Goal: Task Accomplishment & Management: Use online tool/utility

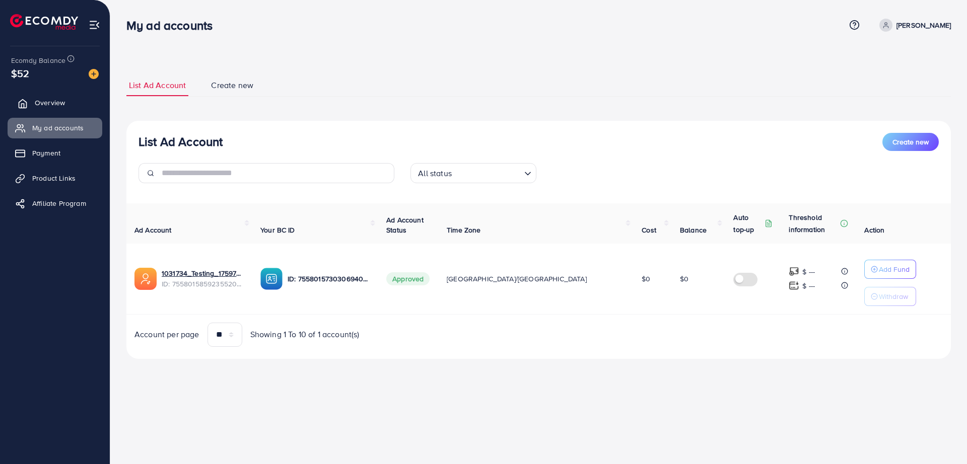
click at [55, 104] on span "Overview" at bounding box center [50, 103] width 30 height 10
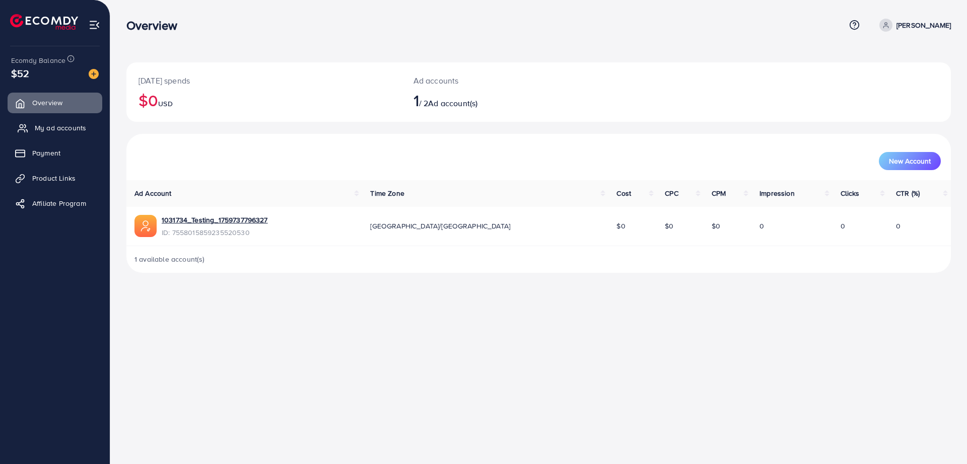
click at [45, 125] on span "My ad accounts" at bounding box center [60, 128] width 51 height 10
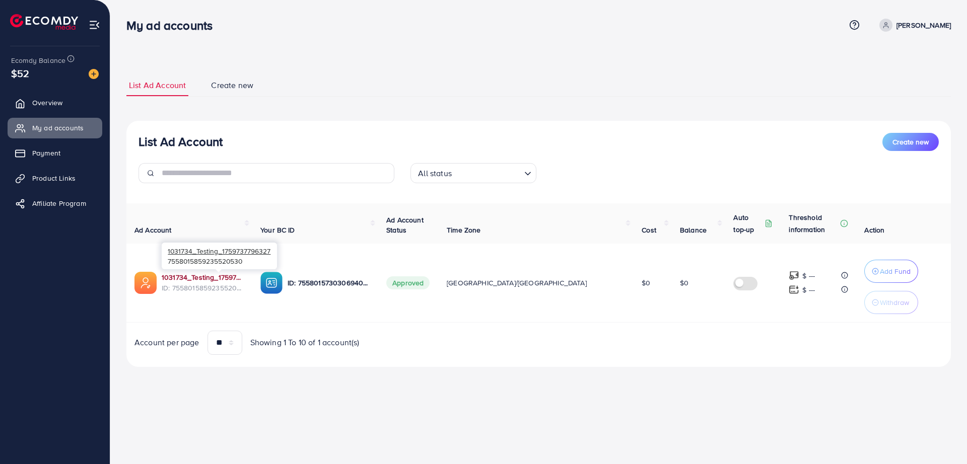
click at [208, 280] on link "1031734_Testing_1759737796327" at bounding box center [203, 277] width 83 height 10
click at [26, 153] on line at bounding box center [22, 153] width 9 height 0
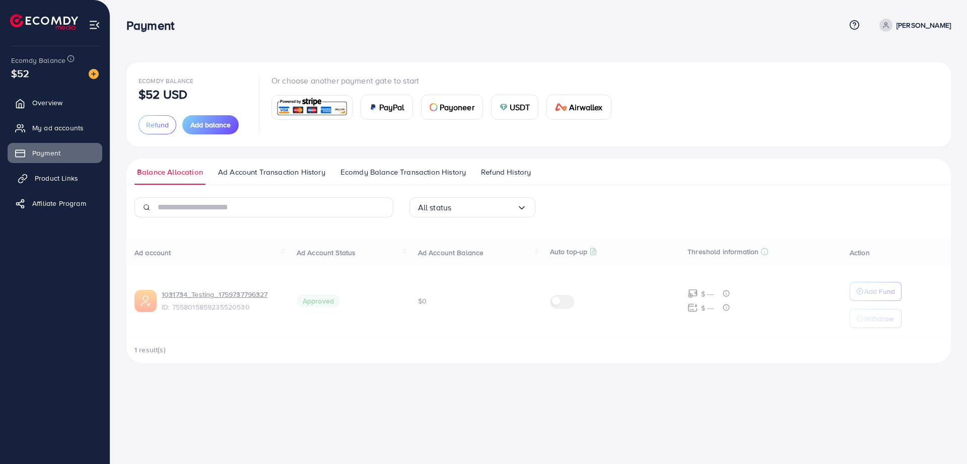
click at [38, 177] on span "Product Links" at bounding box center [56, 178] width 43 height 10
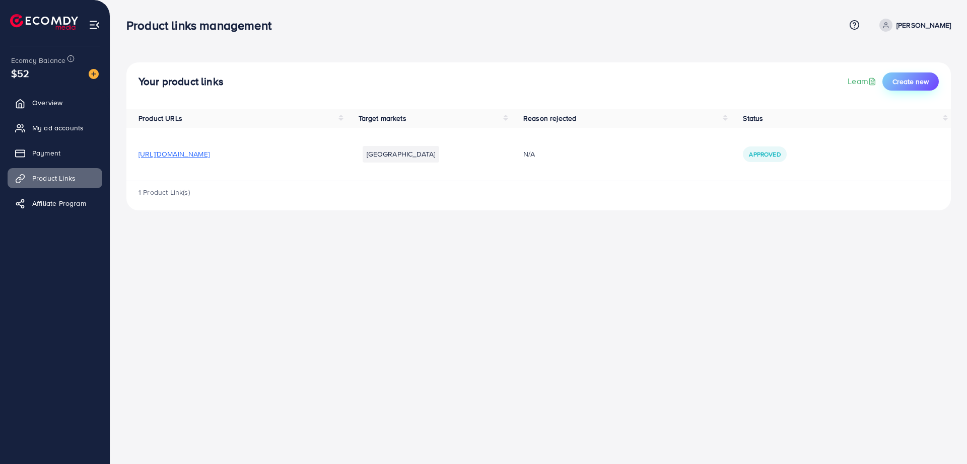
click at [904, 80] on span "Create new" at bounding box center [911, 82] width 36 height 10
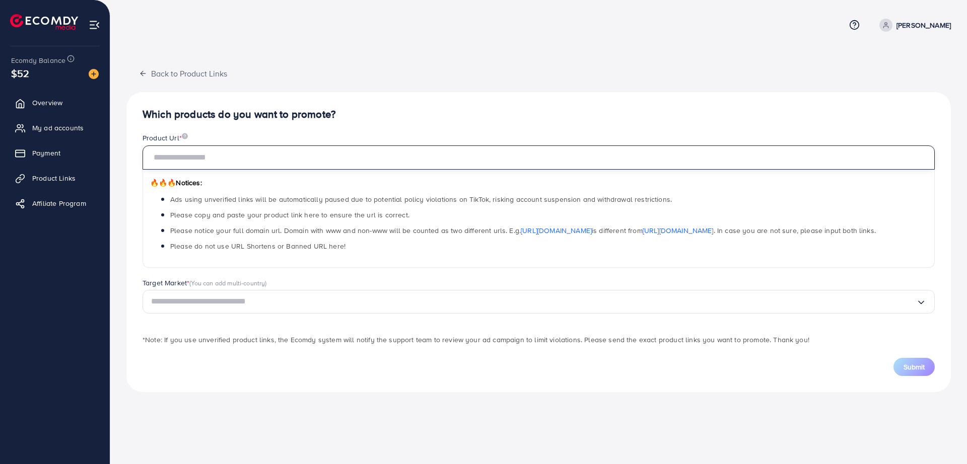
click at [329, 159] on input "text" at bounding box center [539, 158] width 792 height 24
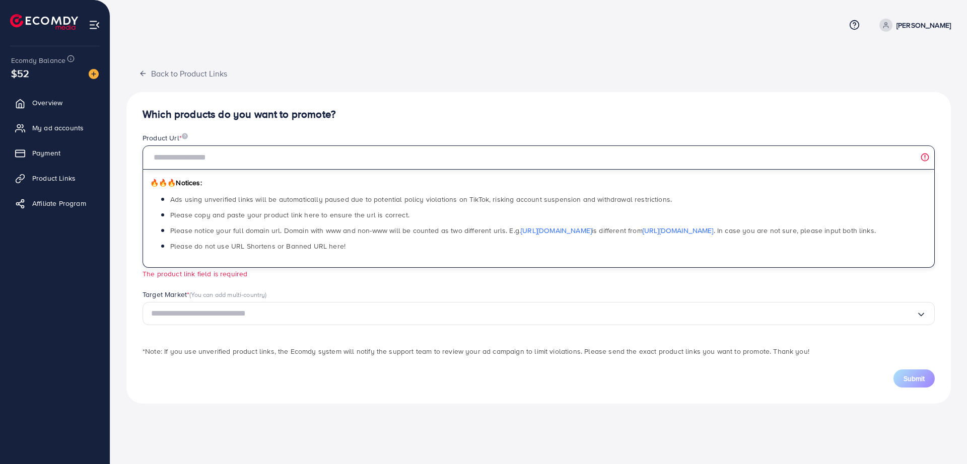
click at [197, 152] on input "text" at bounding box center [539, 158] width 792 height 24
paste input "**********"
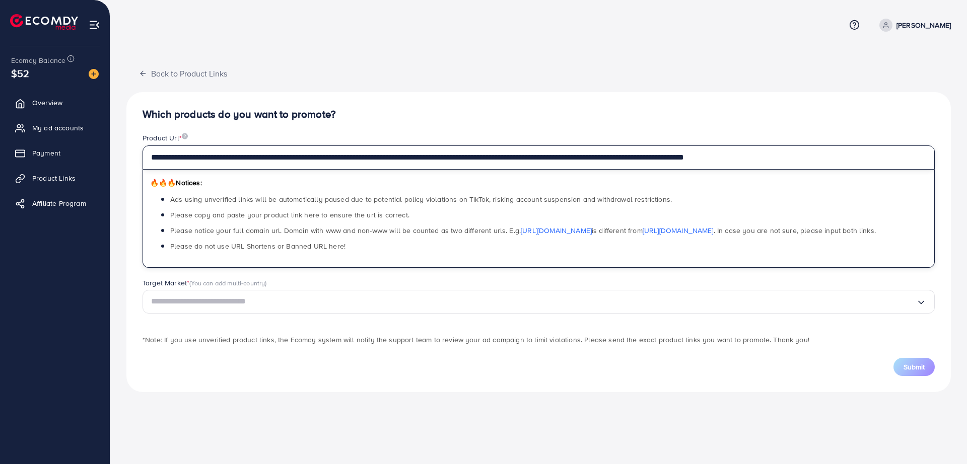
type input "**********"
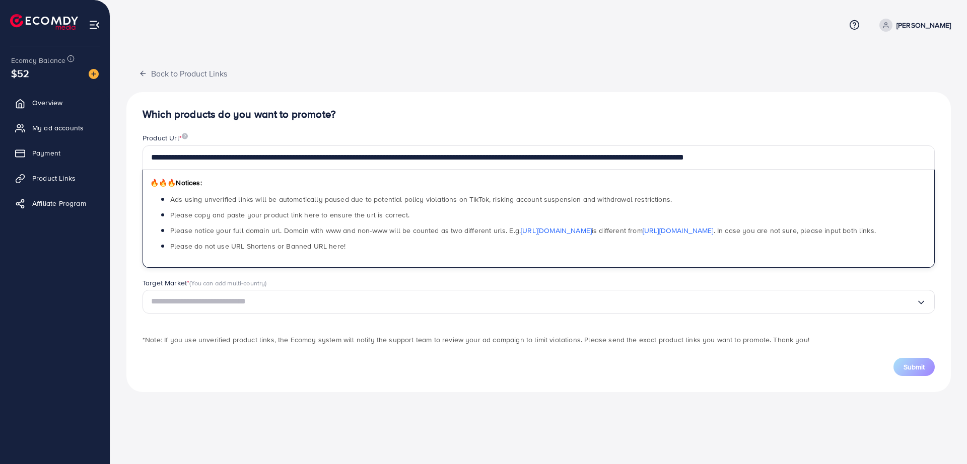
click at [260, 310] on input "Search for option" at bounding box center [533, 302] width 765 height 16
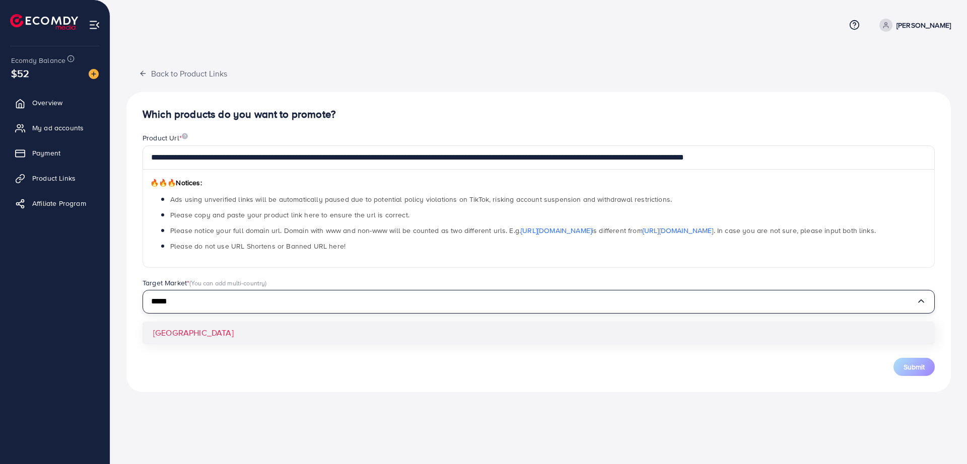
type input "*****"
click at [222, 338] on div "**********" at bounding box center [538, 242] width 825 height 300
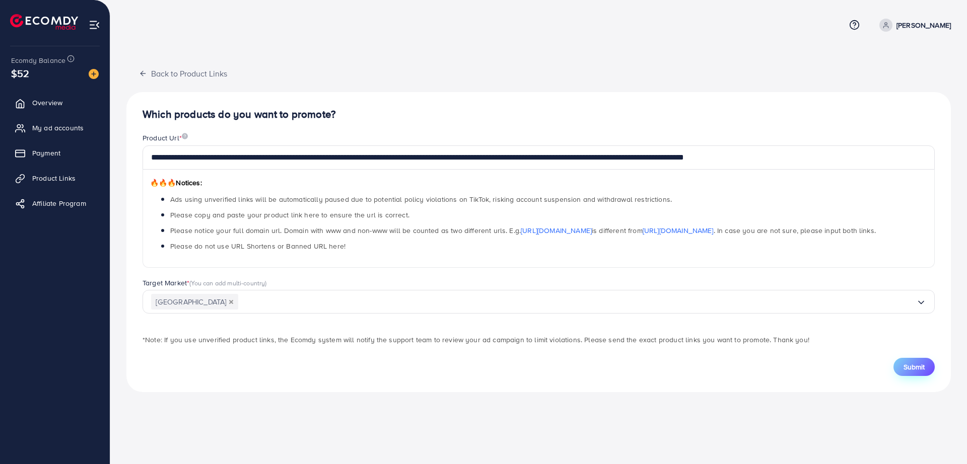
click at [920, 371] on span "Submit" at bounding box center [914, 367] width 21 height 10
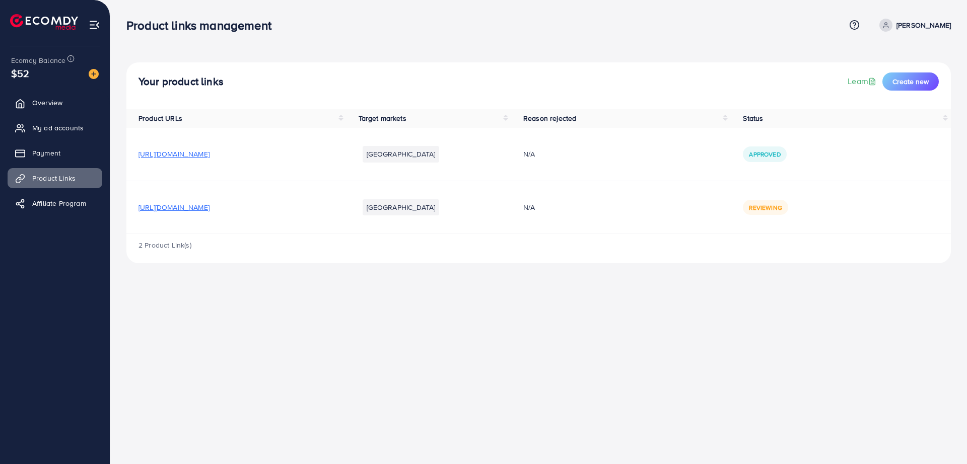
click at [440, 205] on li "[GEOGRAPHIC_DATA]" at bounding box center [401, 207] width 77 height 16
click at [517, 304] on div "Product links management Help Center Contact Support Term and policy About Us A…" at bounding box center [483, 232] width 967 height 464
click at [534, 371] on div "Product links management Help Center Contact Support Term and policy About Us A…" at bounding box center [483, 232] width 967 height 464
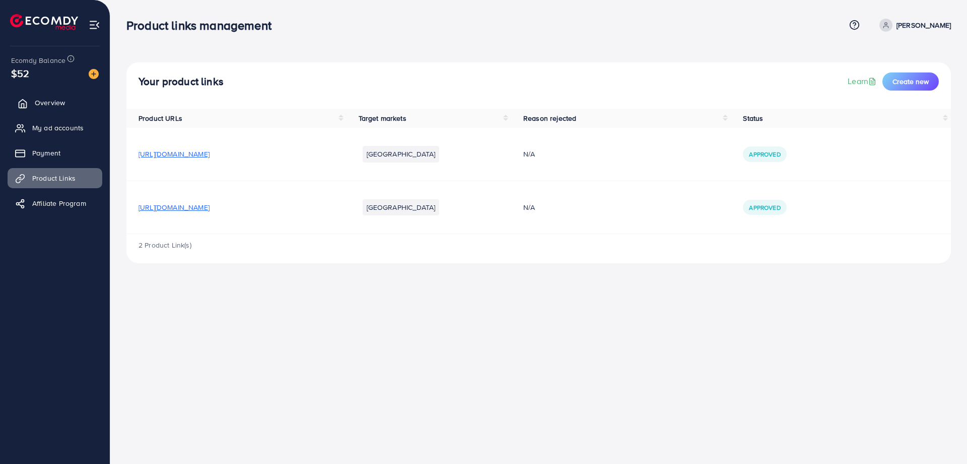
click at [66, 93] on link "Overview" at bounding box center [55, 103] width 95 height 20
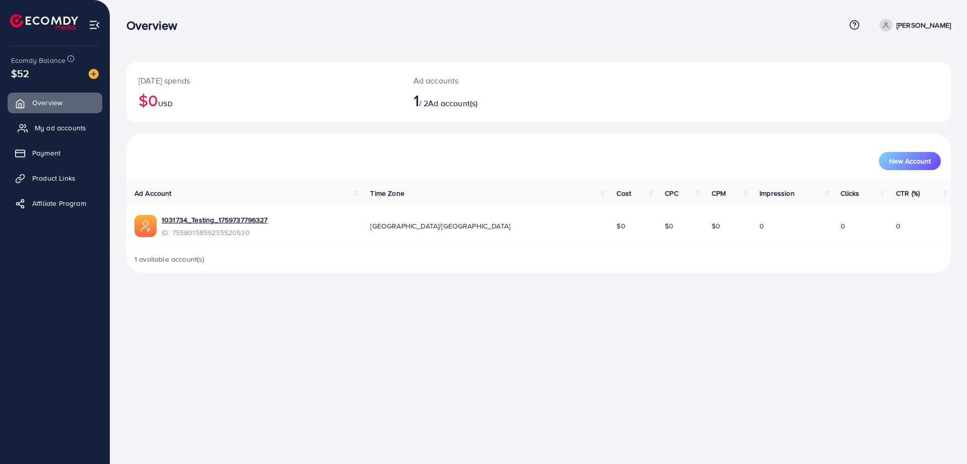
click at [62, 121] on link "My ad accounts" at bounding box center [55, 128] width 95 height 20
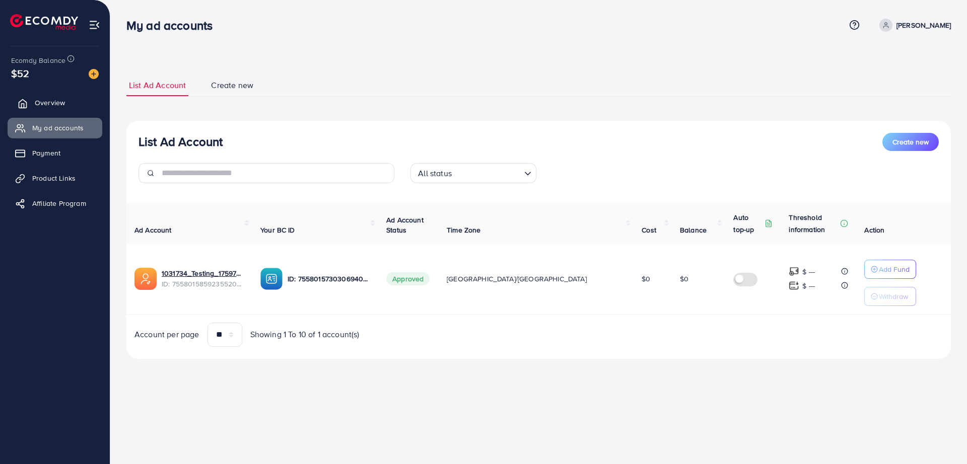
click at [73, 106] on link "Overview" at bounding box center [55, 103] width 95 height 20
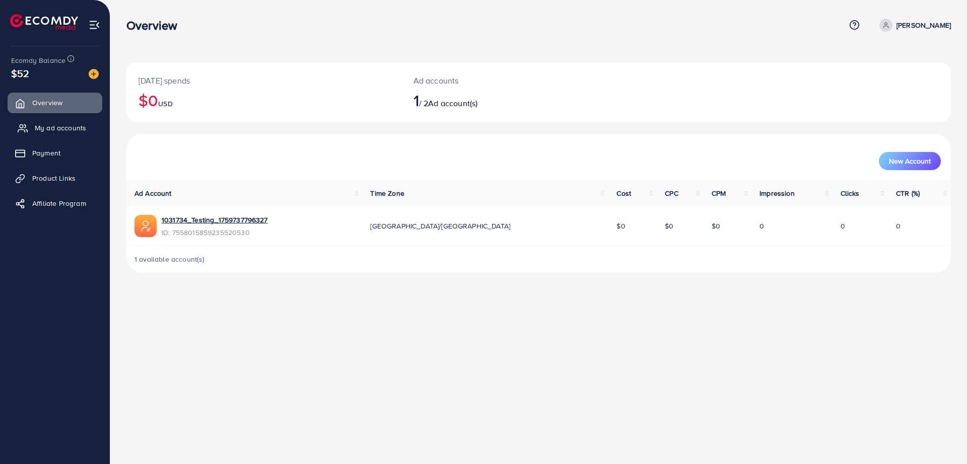
click at [69, 123] on span "My ad accounts" at bounding box center [60, 128] width 51 height 10
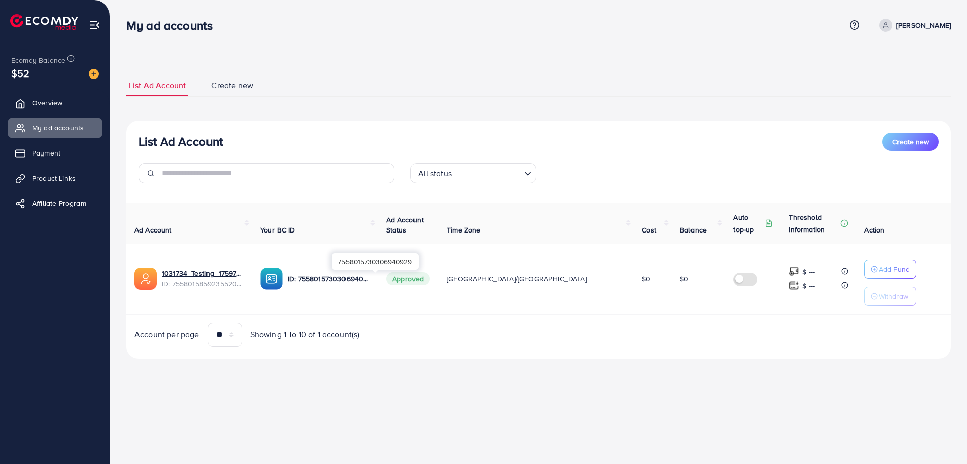
click at [355, 281] on p "ID: 7558015730306940929" at bounding box center [329, 279] width 83 height 12
click at [50, 131] on span "My ad accounts" at bounding box center [60, 128] width 51 height 10
click at [879, 268] on p "Add Fund" at bounding box center [894, 269] width 31 height 12
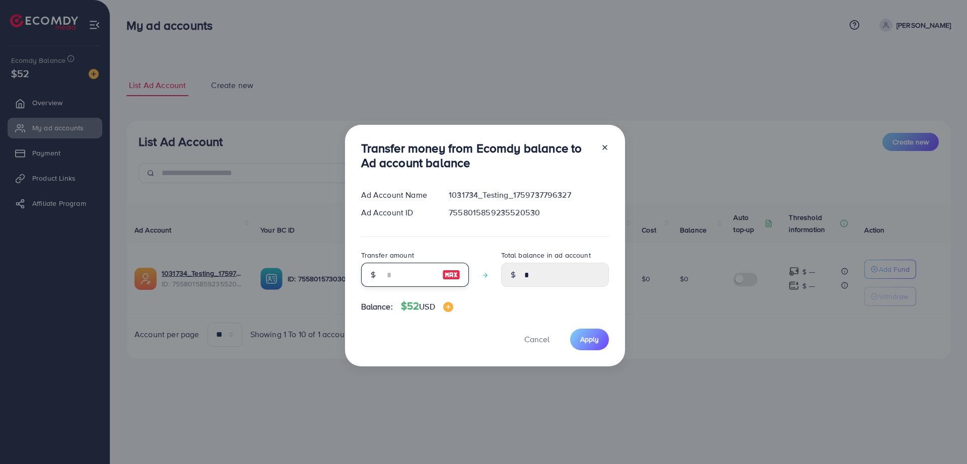
click at [418, 277] on input "number" at bounding box center [409, 275] width 50 height 24
type input "*"
type input "****"
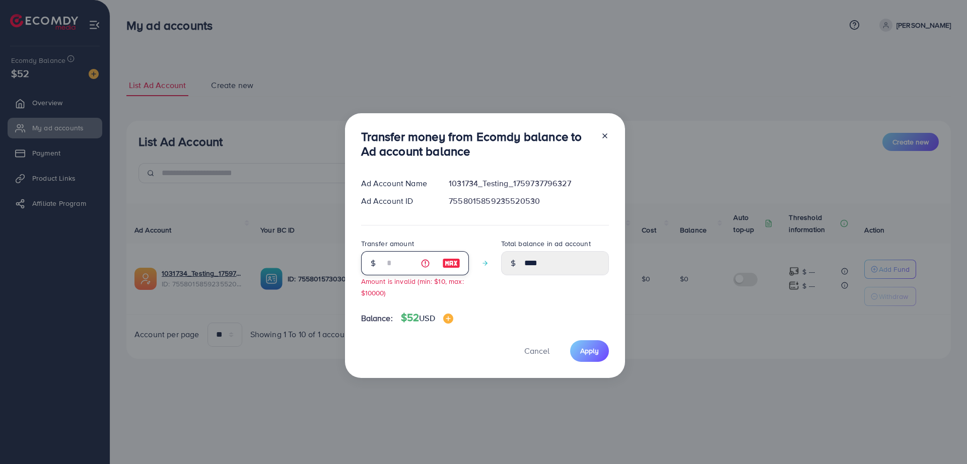
type input "**"
type input "*****"
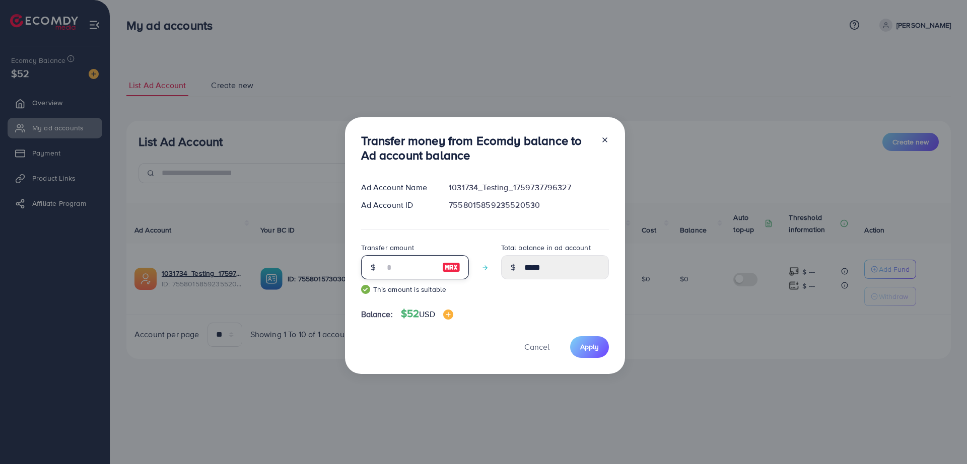
type input "**"
click at [554, 306] on div "Transfer money from Ecomdy balance to Ad account balance Ad Account Name 103173…" at bounding box center [485, 245] width 280 height 257
click at [593, 352] on span "Apply" at bounding box center [589, 347] width 19 height 10
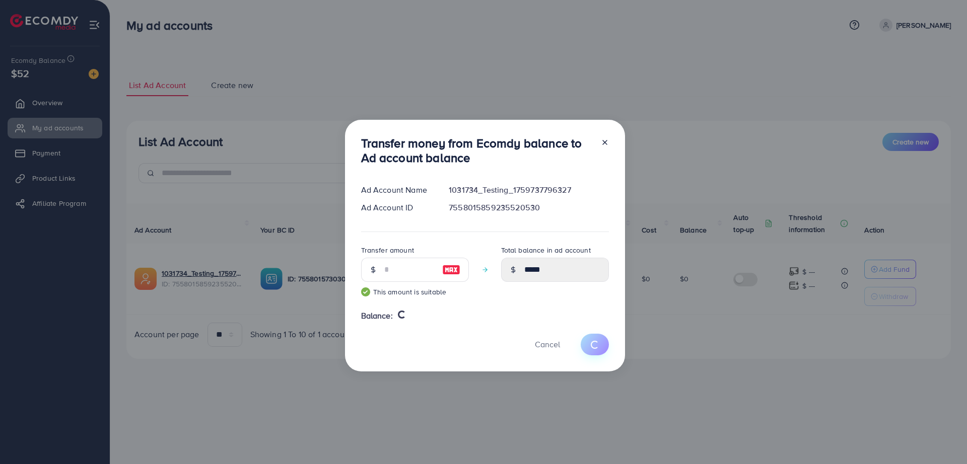
type input "*"
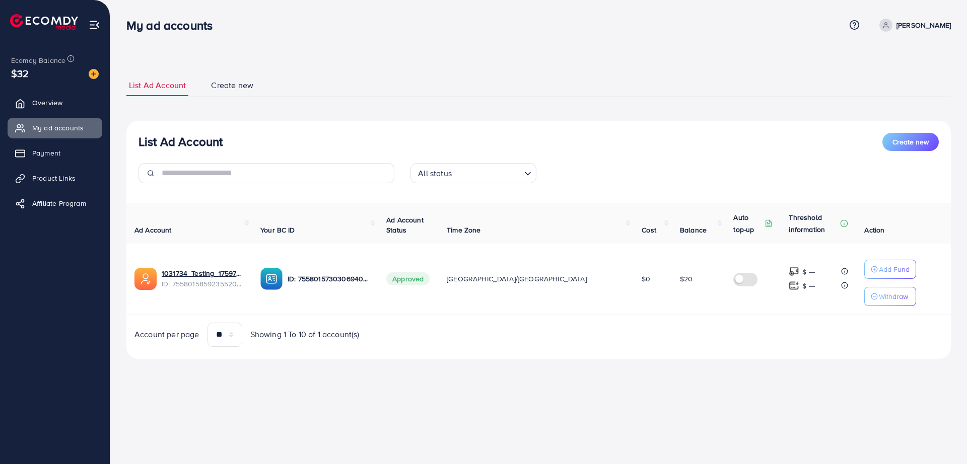
click at [680, 279] on span "$20" at bounding box center [686, 279] width 13 height 10
click at [204, 275] on link "1031734_Testing_1759737796327" at bounding box center [203, 273] width 83 height 10
click at [368, 275] on p "ID: 7558015730306940929" at bounding box center [329, 279] width 83 height 12
copy p "7558015730306940929"
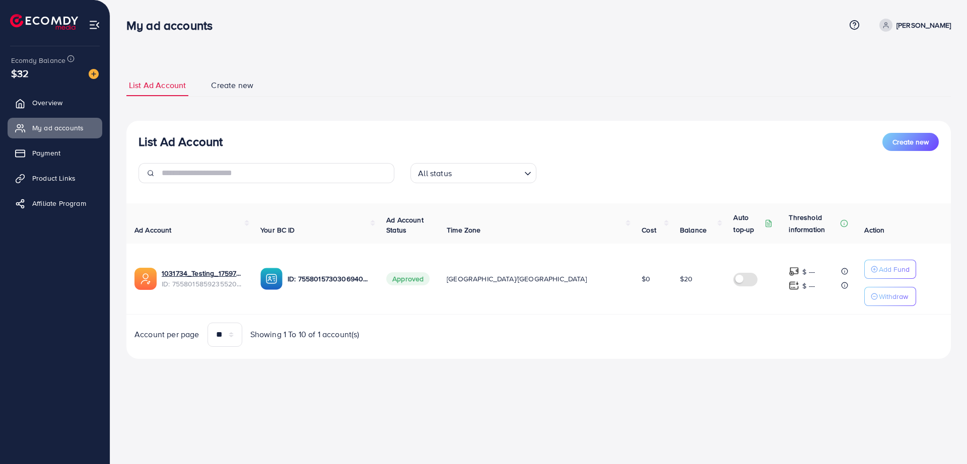
click at [501, 134] on div "List Ad Account Create new" at bounding box center [539, 142] width 800 height 18
click at [43, 104] on span "Overview" at bounding box center [50, 103] width 30 height 10
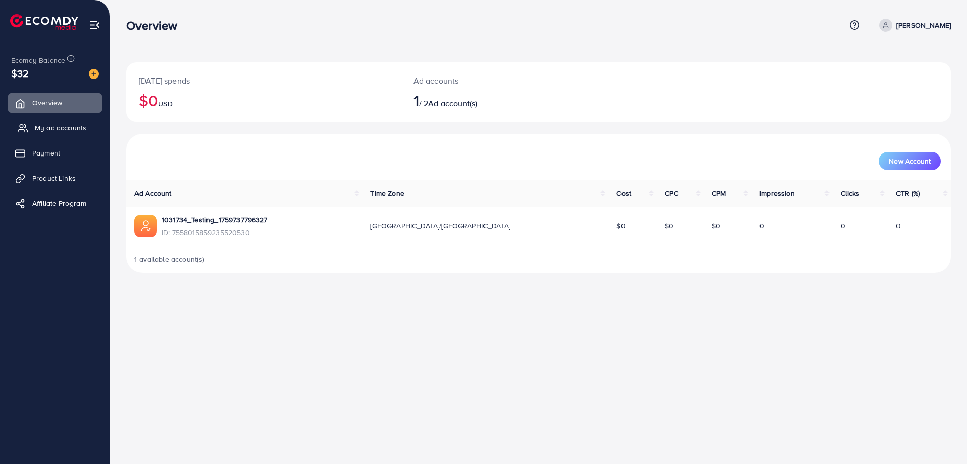
click at [71, 123] on span "My ad accounts" at bounding box center [60, 128] width 51 height 10
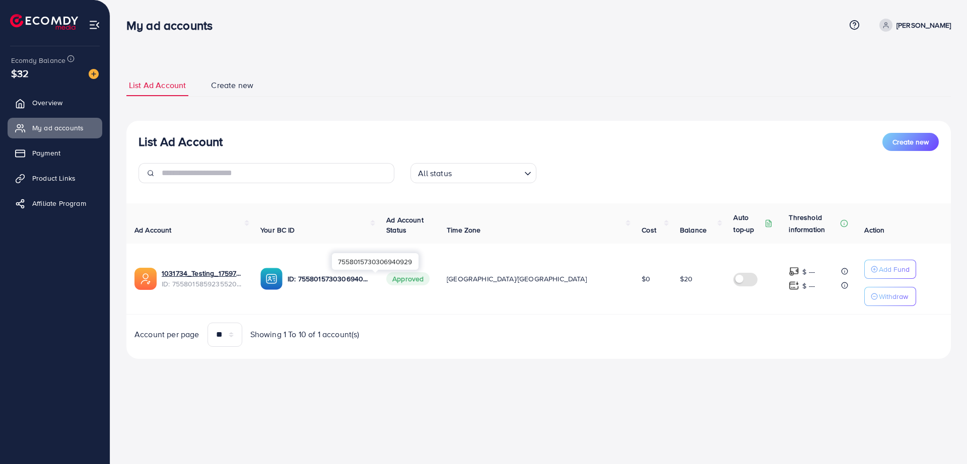
click at [346, 281] on p "ID: 7558015730306940929" at bounding box center [329, 279] width 83 height 12
copy p "7558015730306940929"
click at [322, 82] on ul "List Ad Account Create new" at bounding box center [538, 86] width 825 height 22
click at [312, 52] on div "List Ad Account Create new List Ad Account Create new All status Loading... Ad …" at bounding box center [538, 193] width 857 height 387
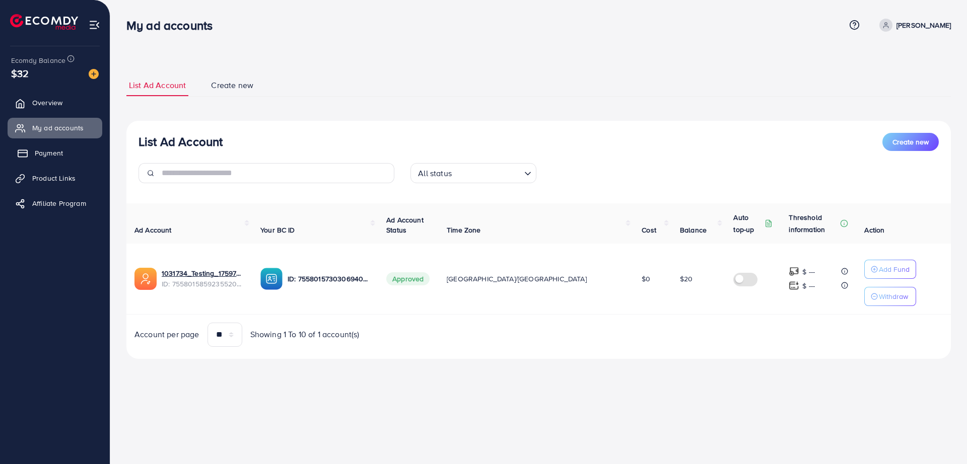
click at [37, 154] on span "Payment" at bounding box center [49, 153] width 28 height 10
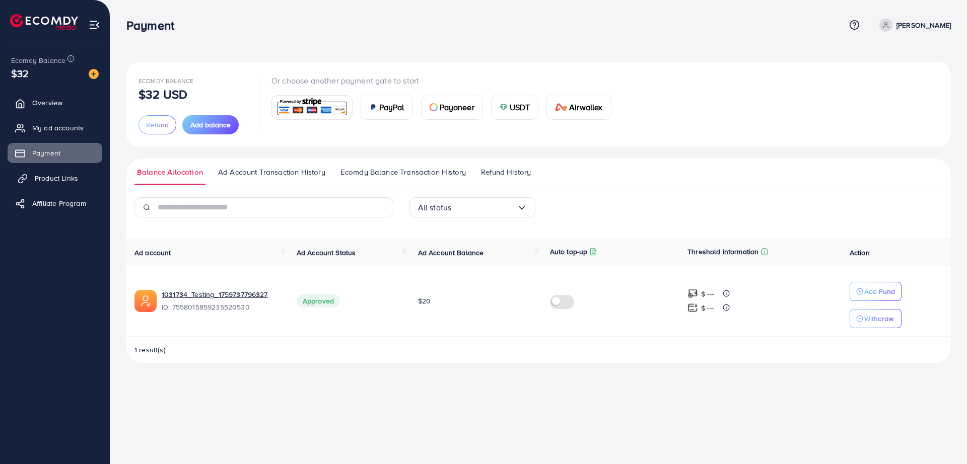
click at [67, 182] on span "Product Links" at bounding box center [56, 178] width 43 height 10
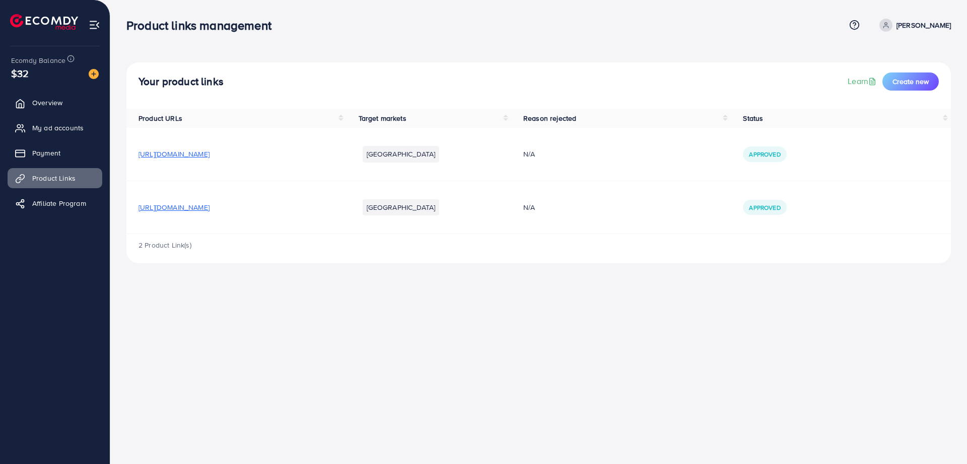
click at [178, 245] on span "2 Product Link(s)" at bounding box center [165, 245] width 53 height 10
click at [271, 45] on div "Your product links Learn Create new Product URLs Target markets Reason rejected…" at bounding box center [538, 140] width 857 height 280
